Goal: Obtain resource: Download file/media

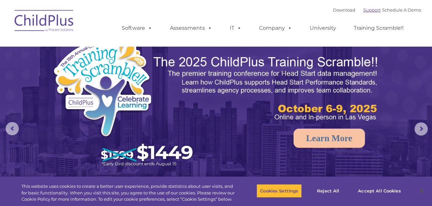
select select "MEDIUM"
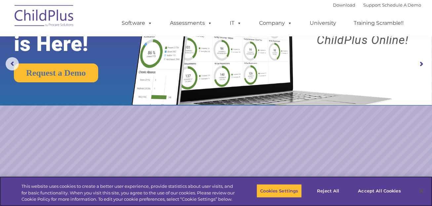
scroll to position [5, 0]
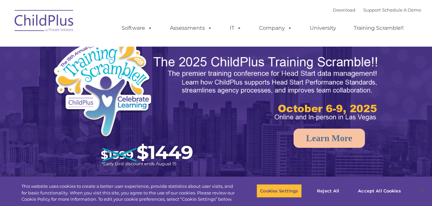
select select "MEDIUM"
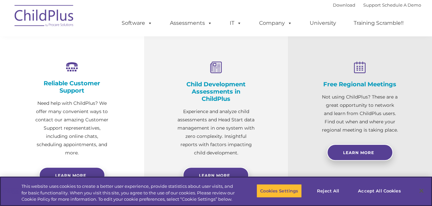
scroll to position [238, 0]
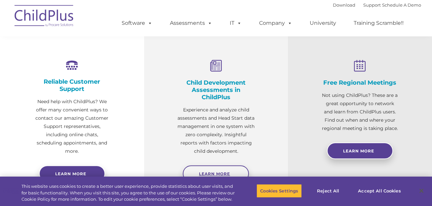
click at [217, 173] on span "Learn More" at bounding box center [214, 173] width 31 height 5
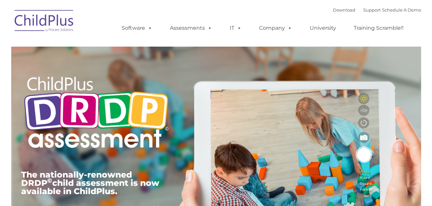
type input ""
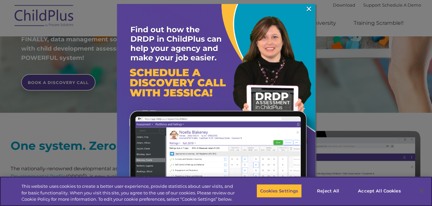
scroll to position [193, 0]
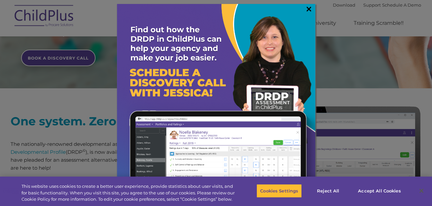
click at [309, 9] on link "×" at bounding box center [309, 9] width 8 height 7
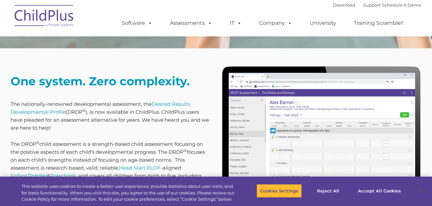
scroll to position [0, 0]
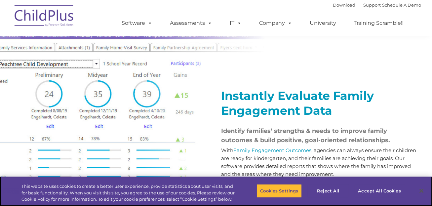
scroll to position [726, 0]
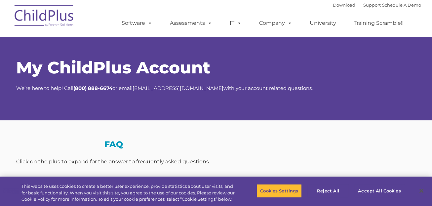
select select "MEDIUM"
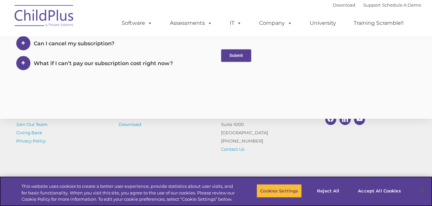
scroll to position [429, 0]
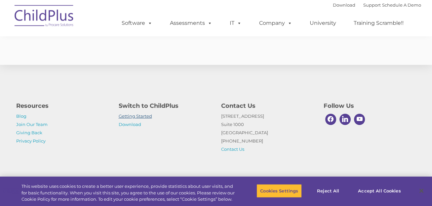
click at [128, 115] on link "Getting Started" at bounding box center [135, 115] width 33 height 5
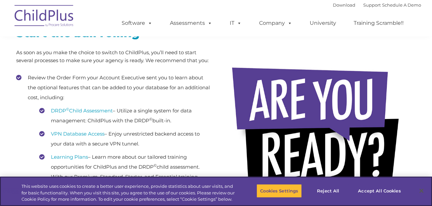
scroll to position [130, 0]
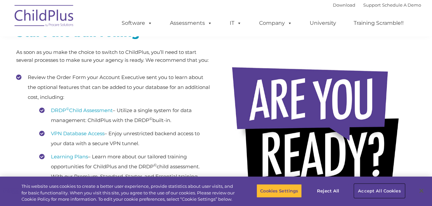
click at [369, 190] on button "Accept All Cookies" at bounding box center [380, 191] width 50 height 14
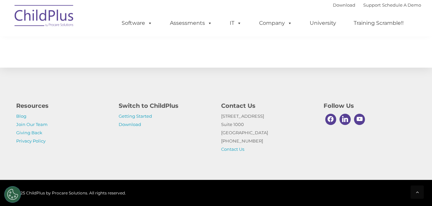
scroll to position [1069, 0]
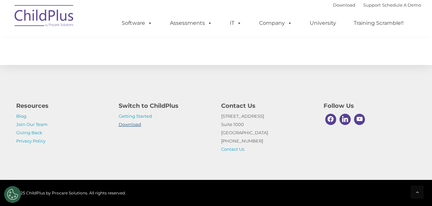
click at [132, 124] on link "Download" at bounding box center [130, 124] width 22 height 5
